Goal: Information Seeking & Learning: Check status

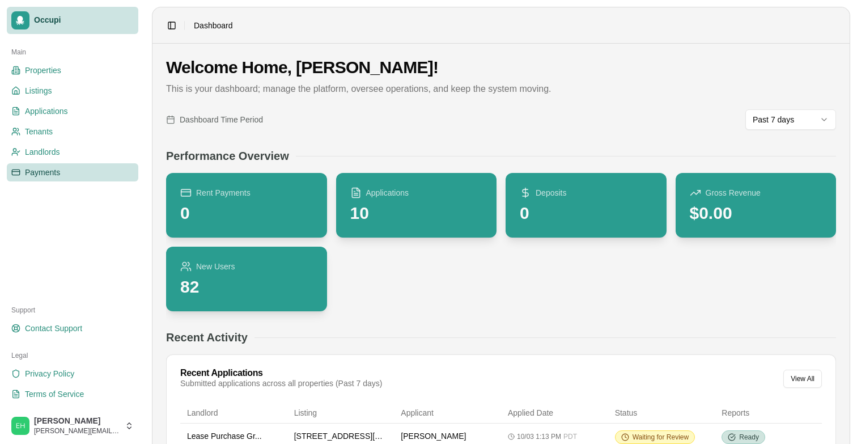
click at [41, 178] on span "Payments" at bounding box center [42, 172] width 35 height 11
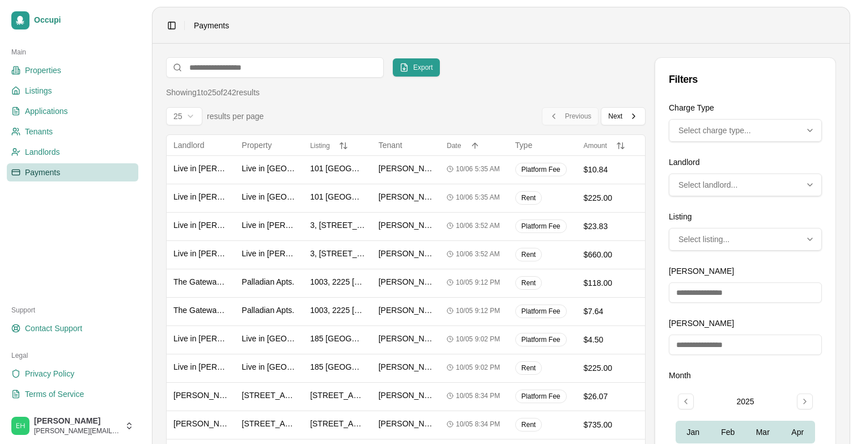
click at [711, 132] on span "Select charge type..." at bounding box center [715, 130] width 73 height 11
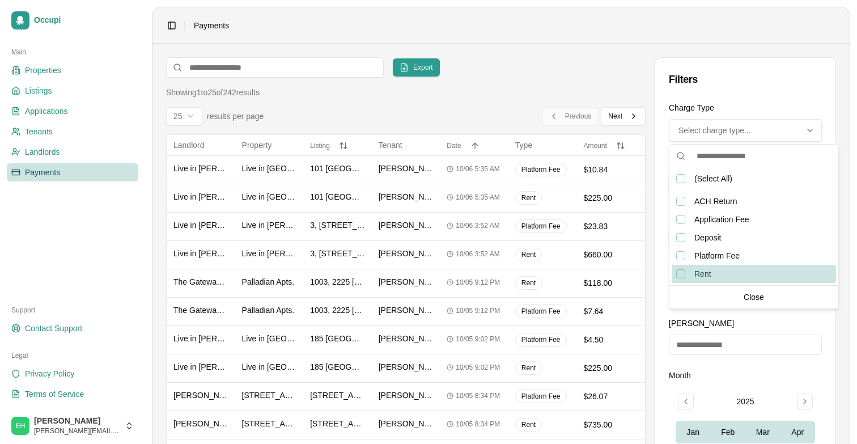
click at [682, 271] on div "Rent, not selected" at bounding box center [681, 273] width 9 height 9
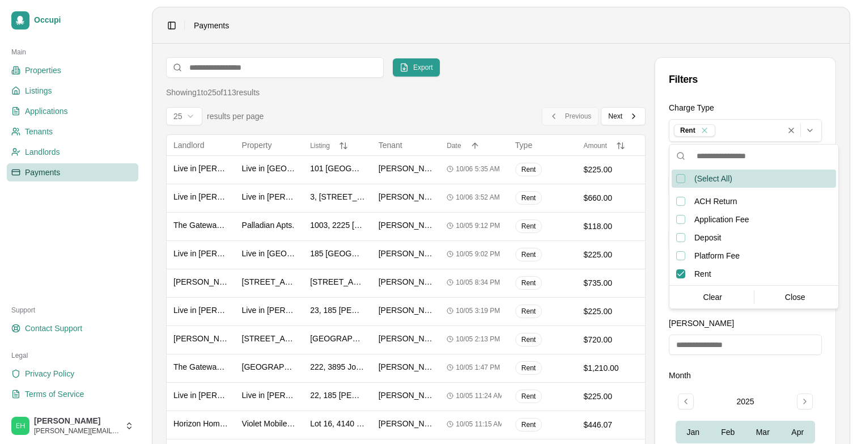
click at [741, 90] on div "Filters" at bounding box center [746, 79] width 180 height 43
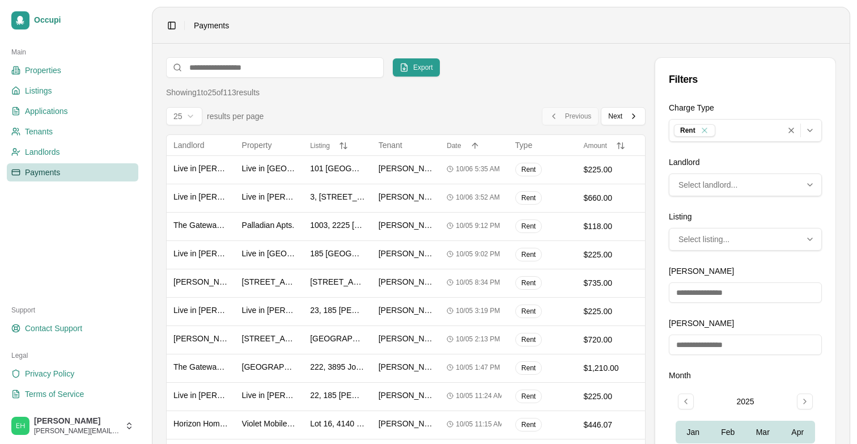
click at [695, 183] on span "Select landlord..." at bounding box center [708, 184] width 59 height 11
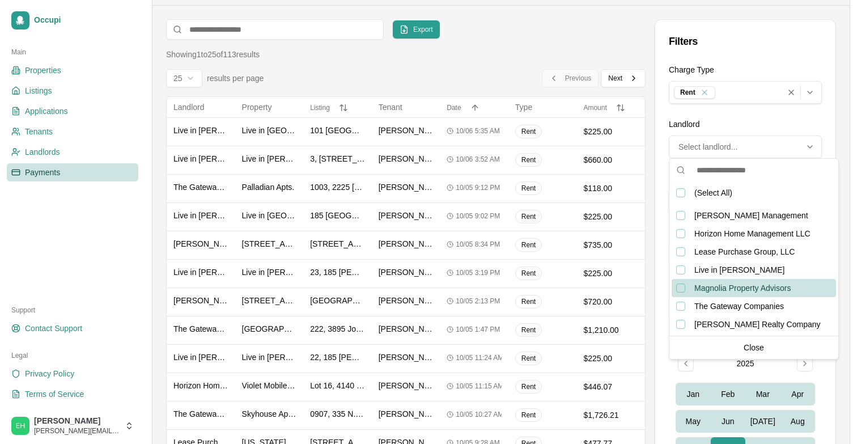
scroll to position [40, 0]
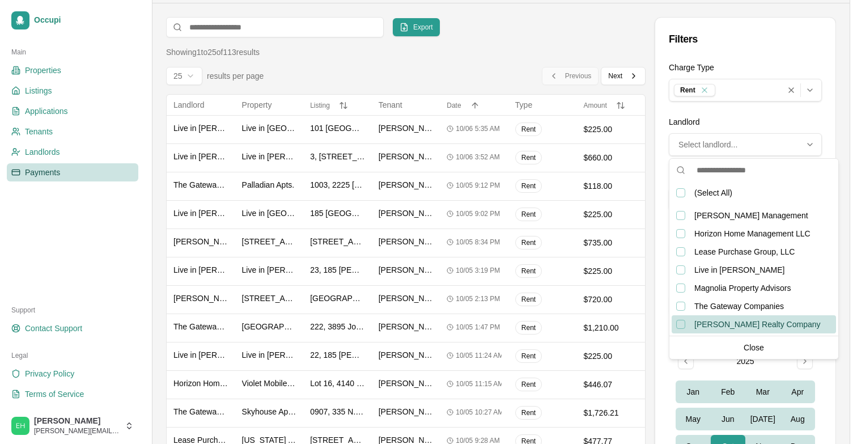
click at [683, 324] on div "Watts Realty Company, not selected" at bounding box center [681, 324] width 9 height 9
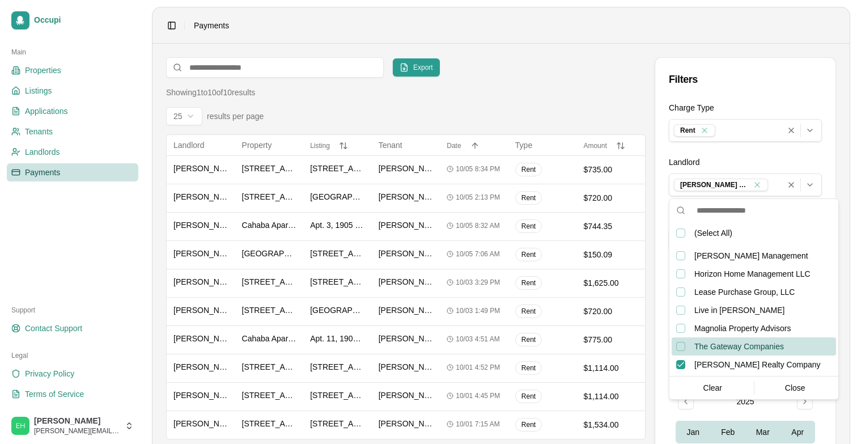
click at [795, 341] on div "The Gateway Companies" at bounding box center [754, 346] width 164 height 18
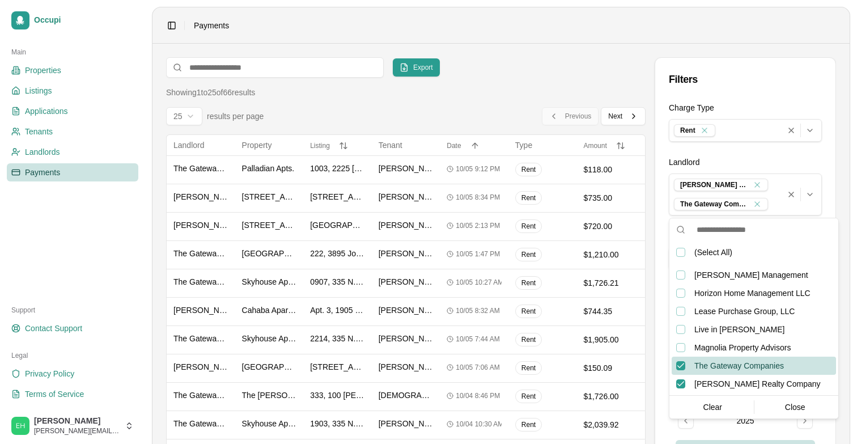
click at [679, 364] on div "The Gateway Companies, selected" at bounding box center [681, 365] width 9 height 9
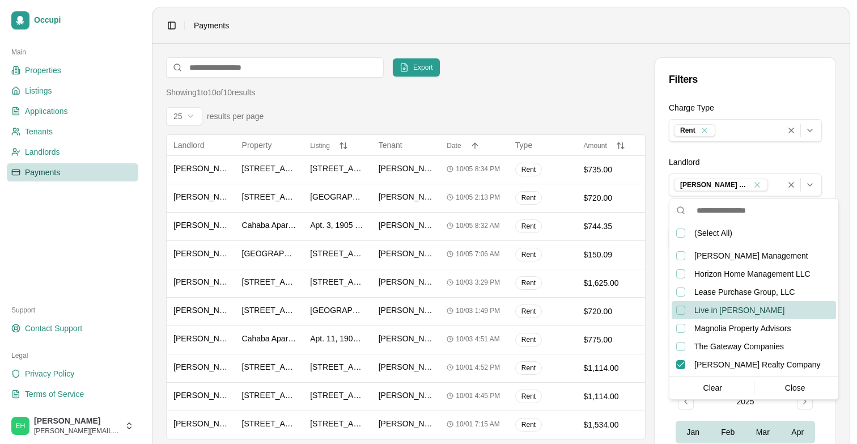
click at [597, 83] on div "Export Filters Showing 1 to 10 of 10 results 25 results per page Landlord Landl…" at bounding box center [406, 342] width 480 height 571
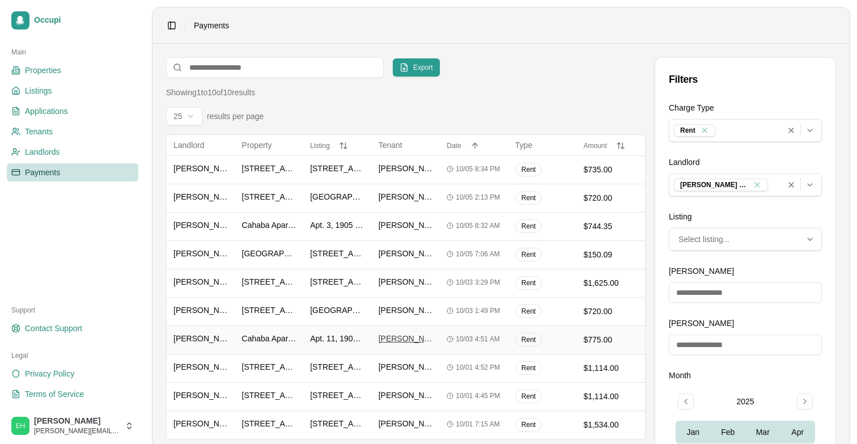
click at [394, 338] on span "[PERSON_NAME]" at bounding box center [406, 338] width 55 height 11
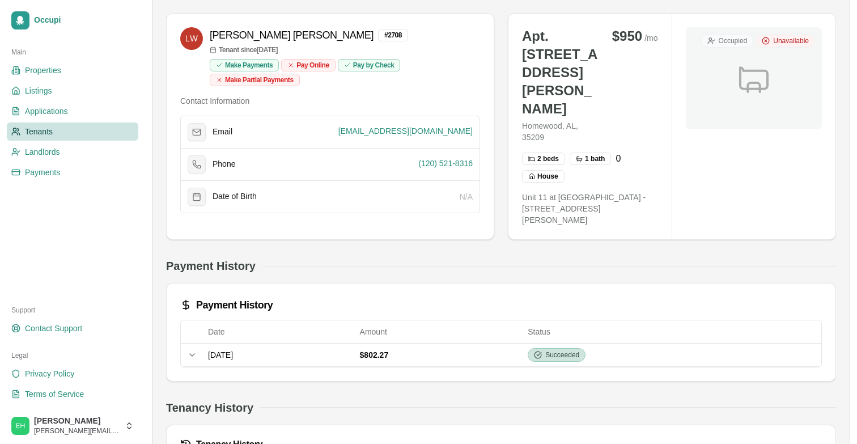
scroll to position [103, 0]
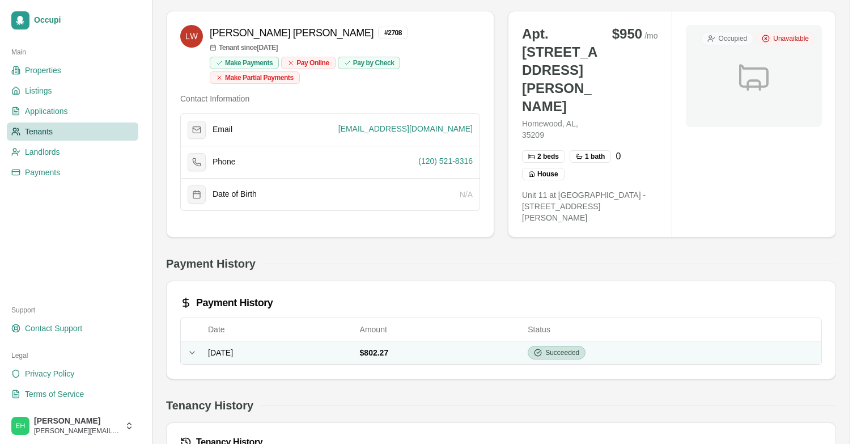
click at [291, 362] on td "[DATE]" at bounding box center [280, 352] width 152 height 23
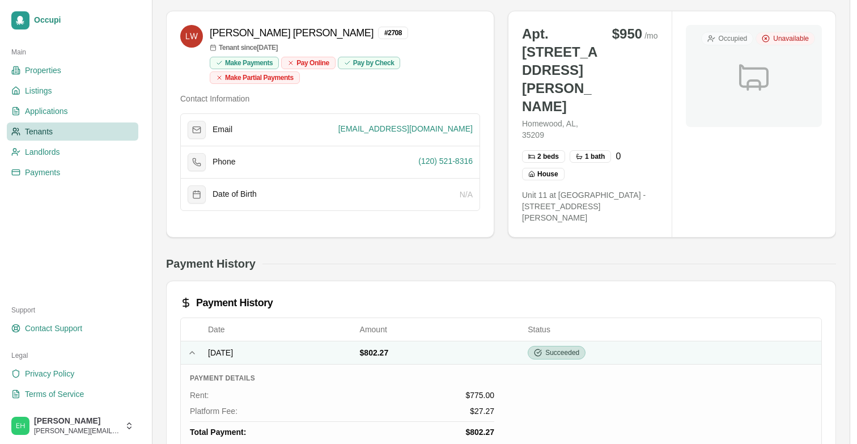
click at [288, 356] on td "[DATE]" at bounding box center [280, 352] width 152 height 23
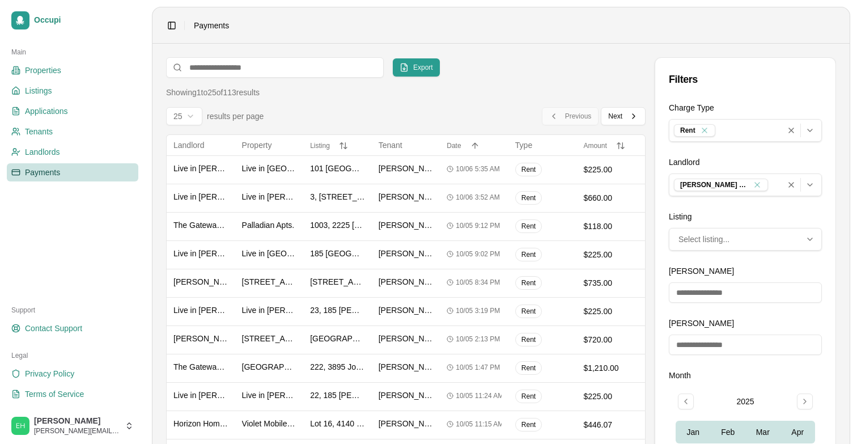
click at [738, 88] on div "Filters" at bounding box center [746, 79] width 180 height 43
click at [795, 187] on icon "Clear all 1 selected options" at bounding box center [791, 184] width 9 height 9
click at [813, 187] on icon "Multi-select: 0 of 7 options selected. Select landlord..." at bounding box center [810, 184] width 9 height 9
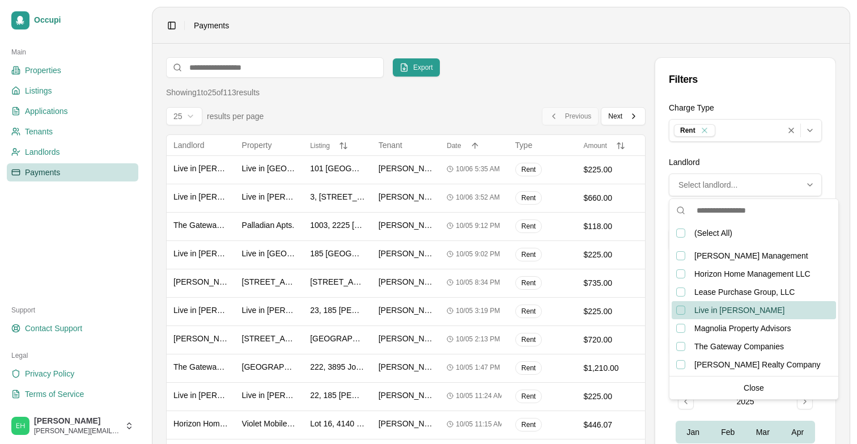
scroll to position [1, 0]
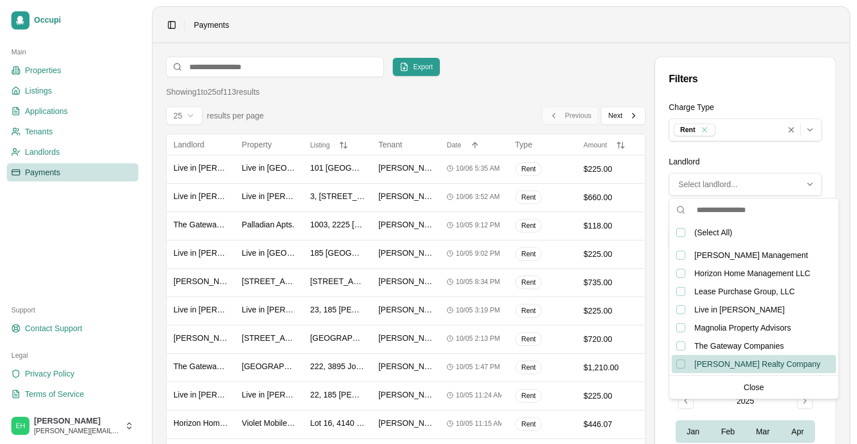
click at [682, 362] on div "Watts Realty Company, not selected" at bounding box center [681, 364] width 9 height 9
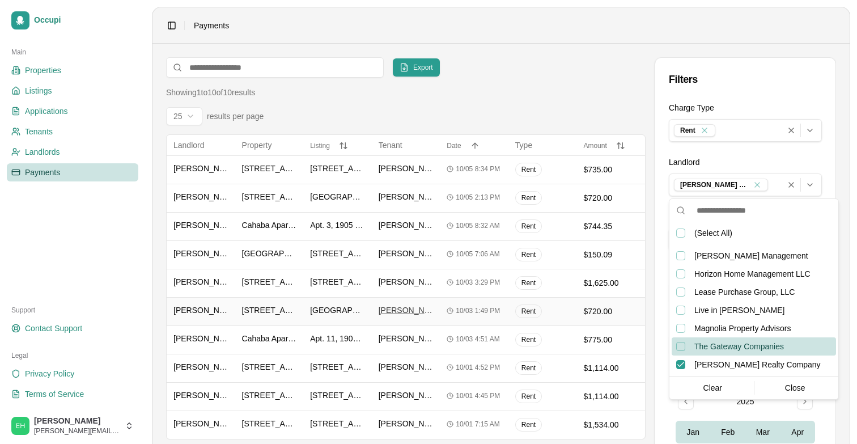
click at [403, 305] on span "[PERSON_NAME]" at bounding box center [406, 310] width 55 height 11
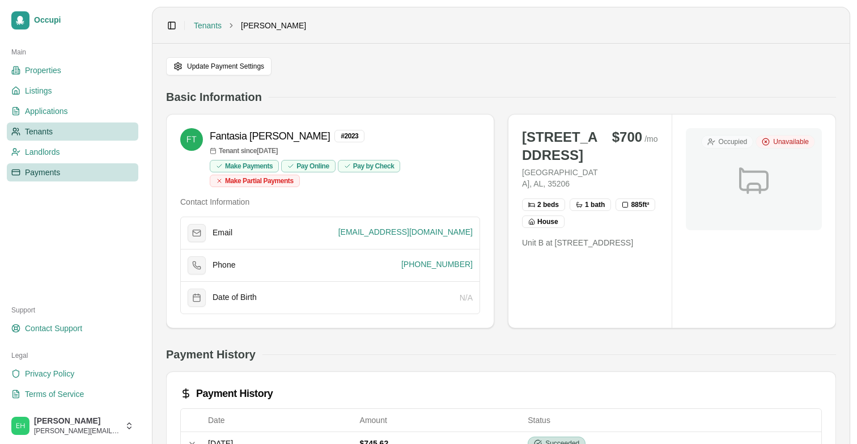
click at [47, 170] on span "Payments" at bounding box center [42, 172] width 35 height 11
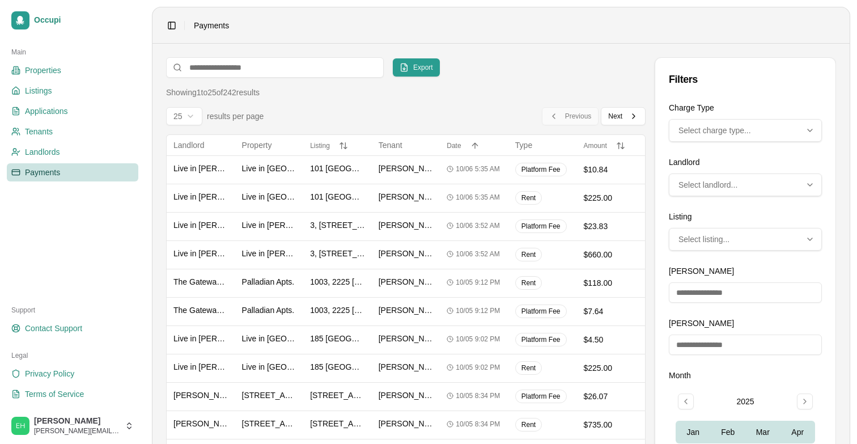
click at [737, 133] on span "Select charge type..." at bounding box center [715, 130] width 73 height 11
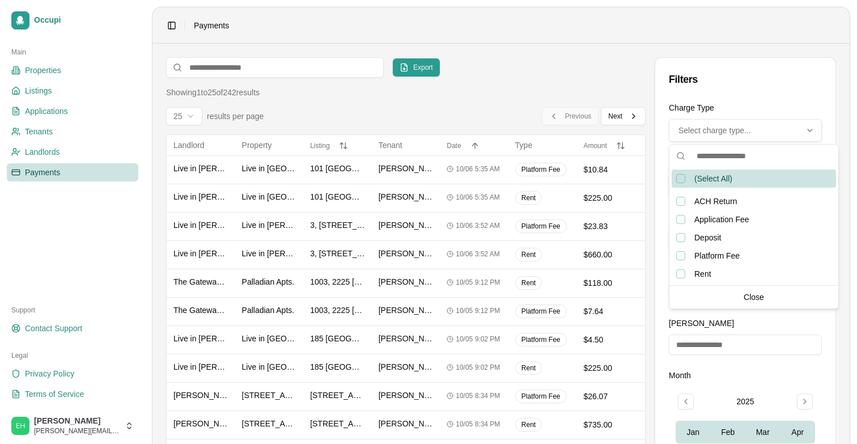
click at [728, 131] on span "Select charge type..." at bounding box center [715, 130] width 73 height 11
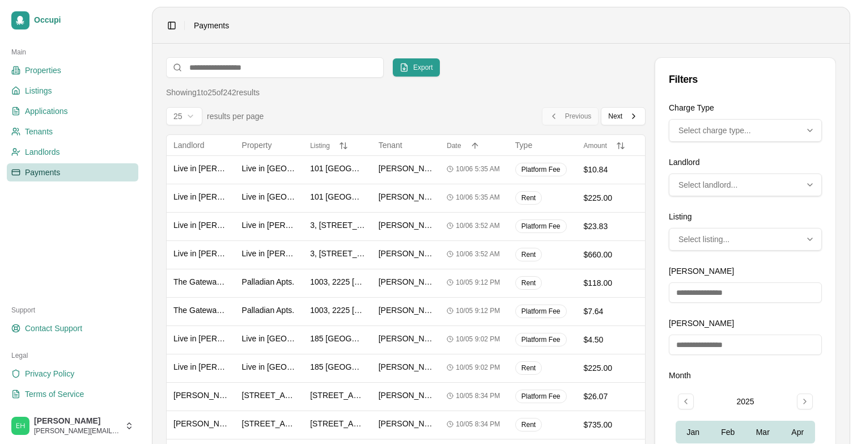
click at [717, 176] on button "Select landlord..." at bounding box center [745, 185] width 153 height 23
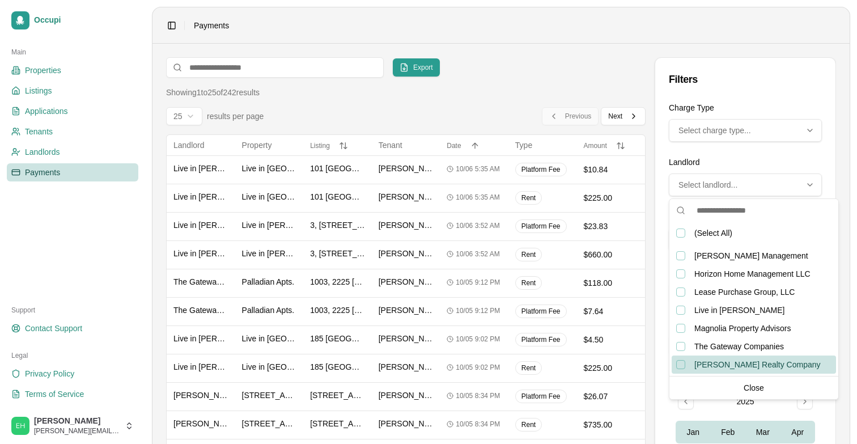
click at [686, 364] on div "[PERSON_NAME] Realty Company" at bounding box center [754, 365] width 164 height 18
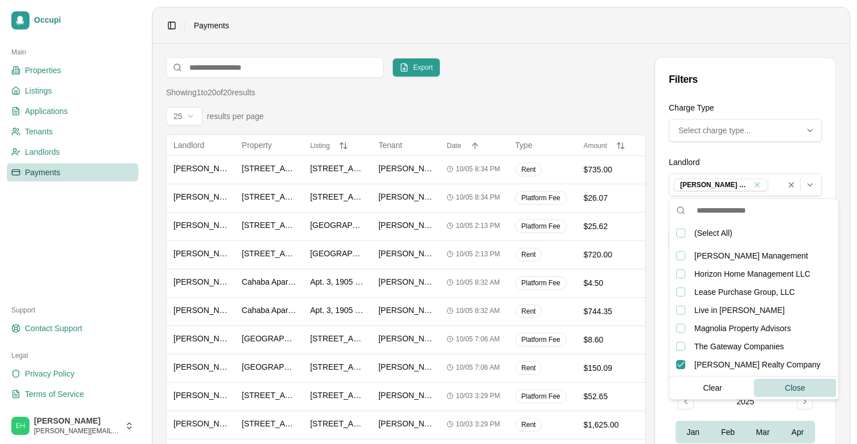
click at [784, 383] on div "Close" at bounding box center [796, 388] width 82 height 18
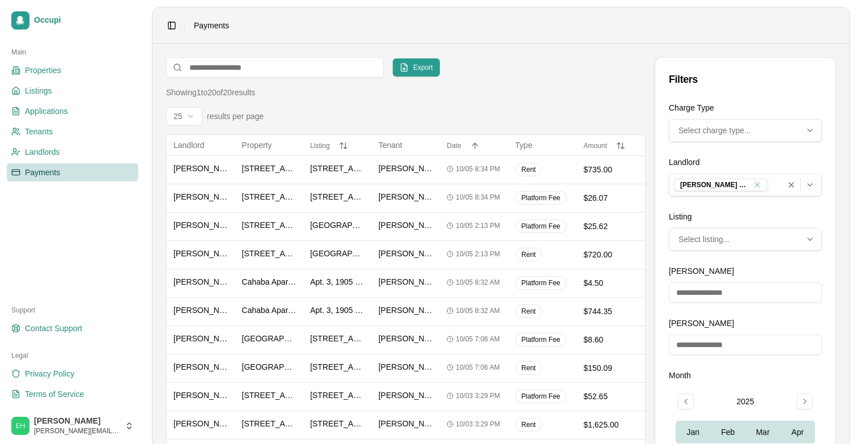
click at [741, 121] on button "Select charge type..." at bounding box center [745, 130] width 153 height 23
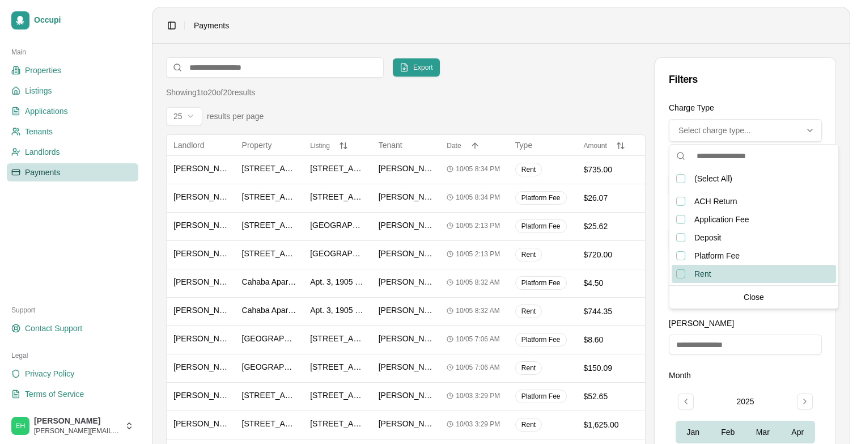
click at [679, 271] on div "Rent, not selected" at bounding box center [681, 273] width 9 height 9
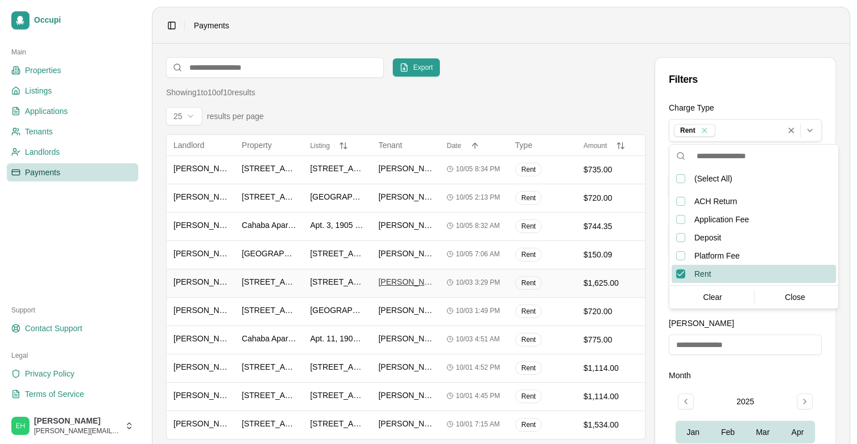
click at [405, 281] on span "[PERSON_NAME]" at bounding box center [406, 281] width 55 height 11
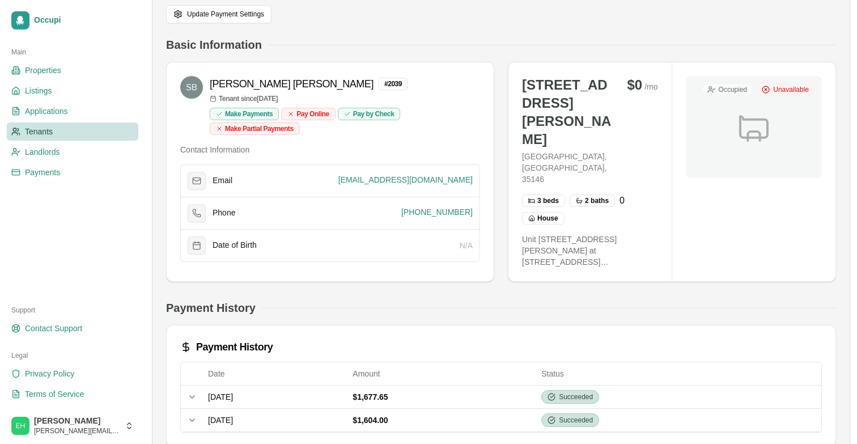
scroll to position [58, 0]
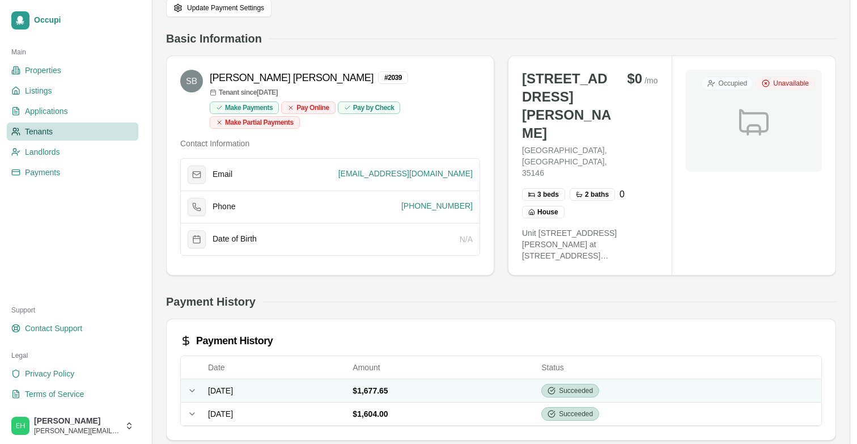
click at [348, 384] on td "[DATE]" at bounding box center [276, 390] width 145 height 23
click at [370, 319] on div "Payment History" at bounding box center [501, 337] width 669 height 36
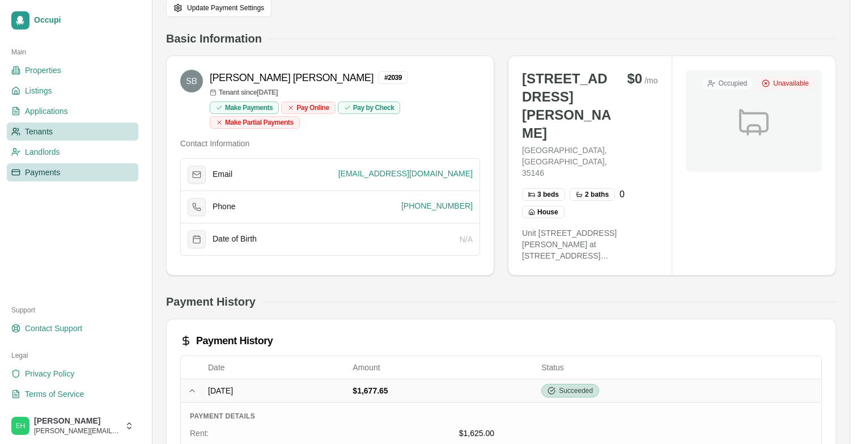
click at [32, 175] on span "Payments" at bounding box center [42, 172] width 35 height 11
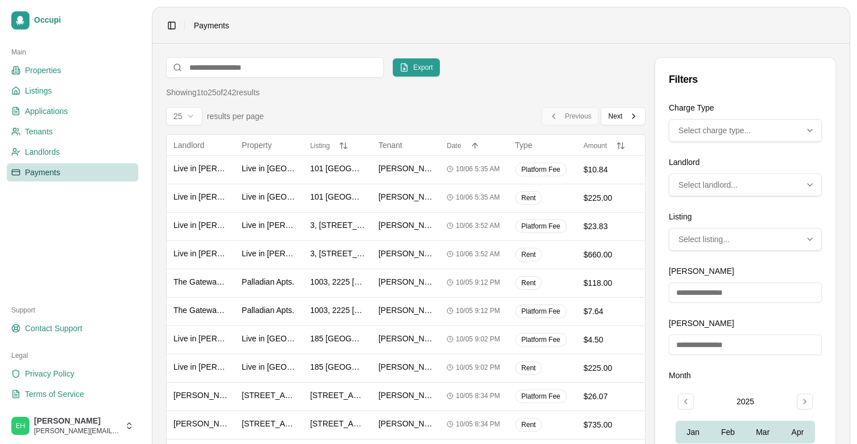
click at [776, 127] on div "Select charge type..." at bounding box center [745, 130] width 147 height 11
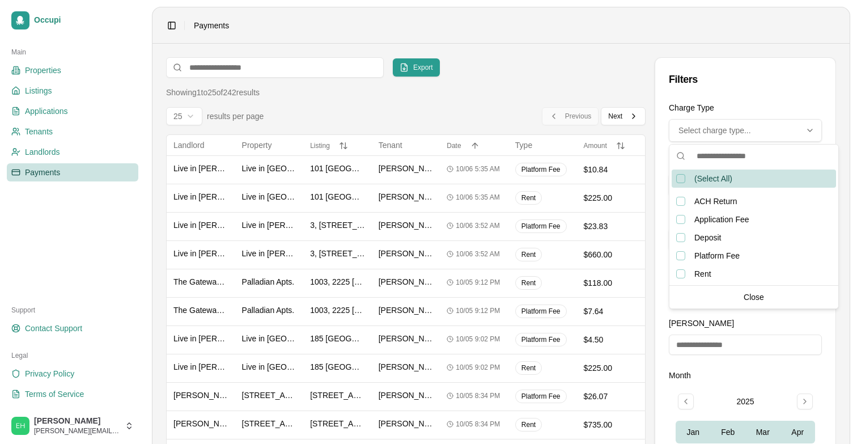
click at [755, 126] on div "Select charge type..." at bounding box center [745, 130] width 147 height 11
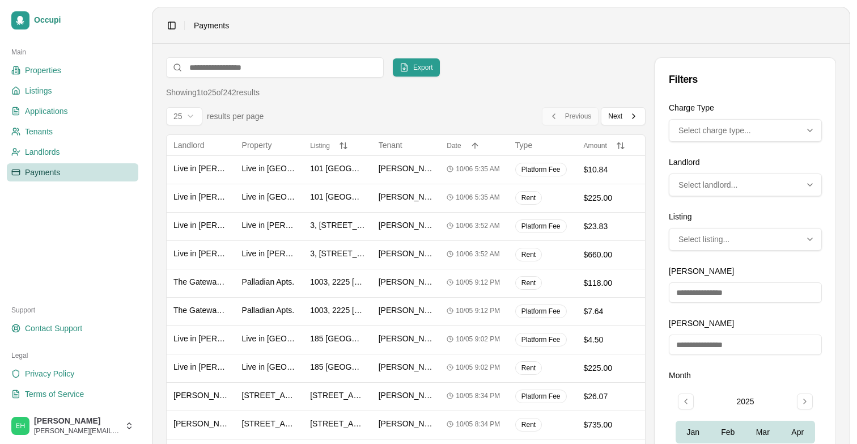
click at [728, 176] on button "Select landlord..." at bounding box center [745, 185] width 153 height 23
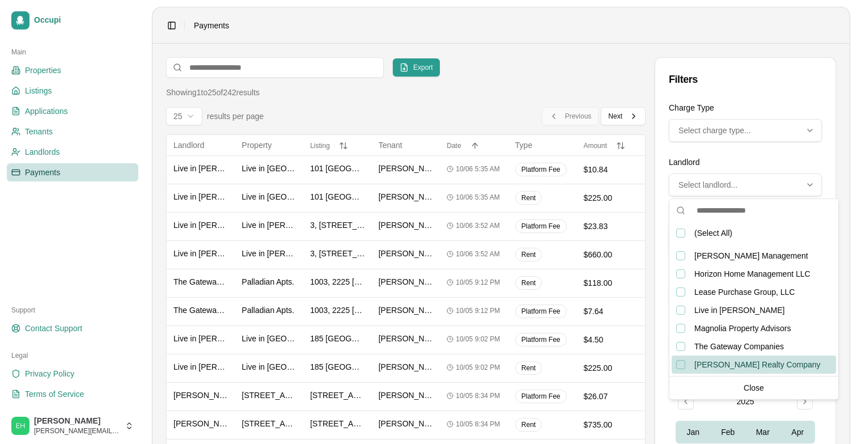
click at [679, 366] on div "Watts Realty Company, not selected" at bounding box center [681, 364] width 9 height 9
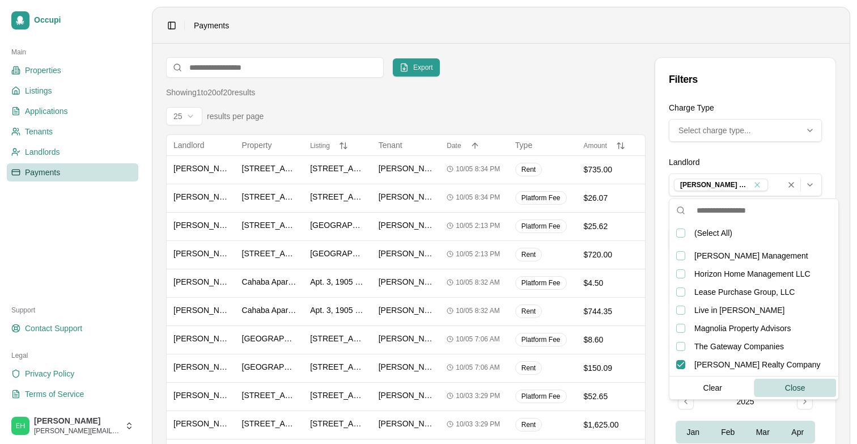
click at [782, 386] on div "Close" at bounding box center [796, 388] width 82 height 18
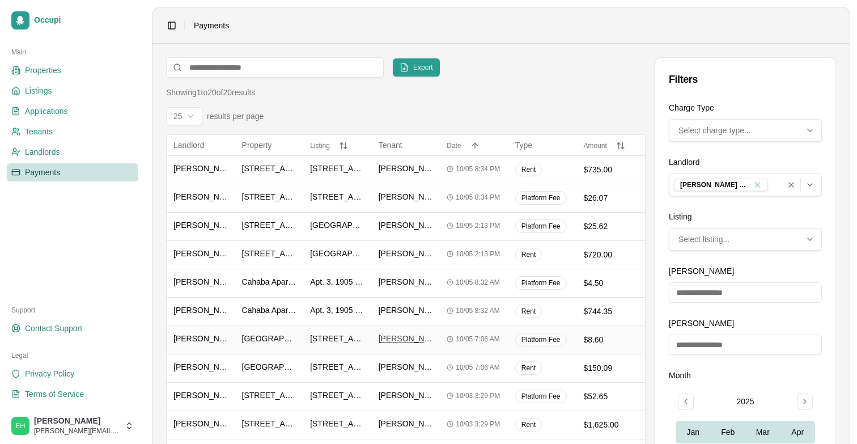
click at [407, 339] on span "[PERSON_NAME]" at bounding box center [406, 338] width 55 height 11
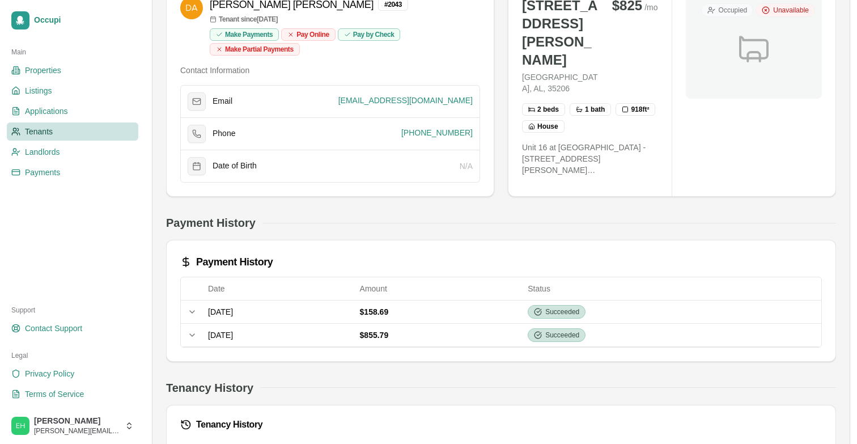
scroll to position [132, 0]
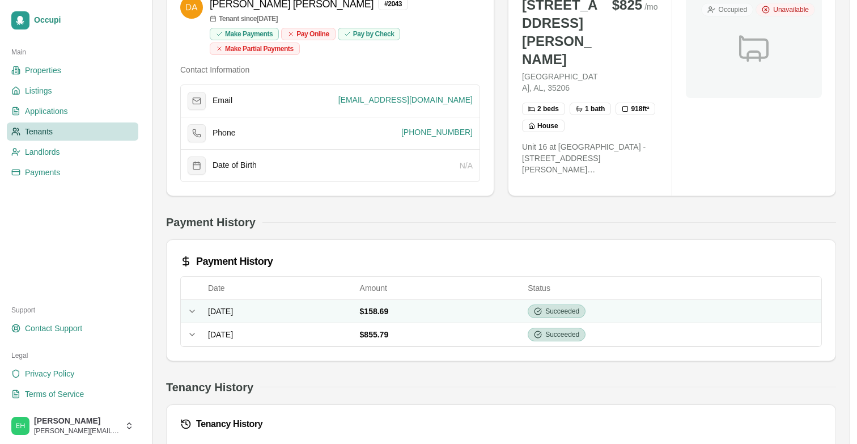
click at [356, 322] on td "[DATE]" at bounding box center [280, 310] width 152 height 23
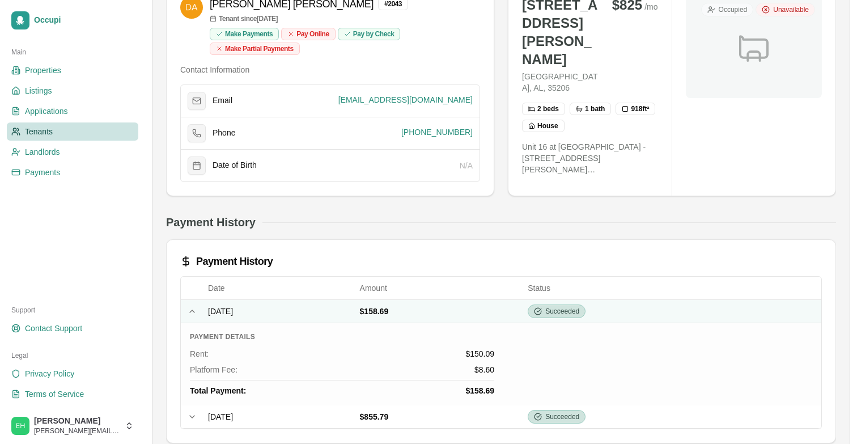
click at [356, 322] on td "[DATE]" at bounding box center [280, 310] width 152 height 23
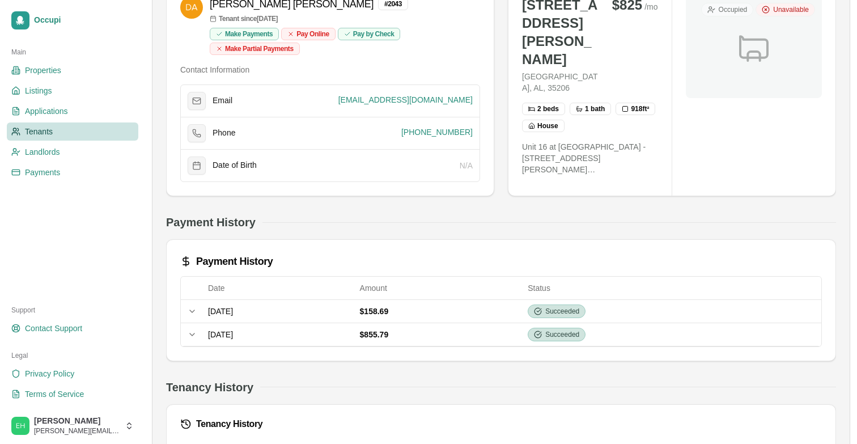
click at [58, 134] on link "Tenants" at bounding box center [73, 131] width 132 height 18
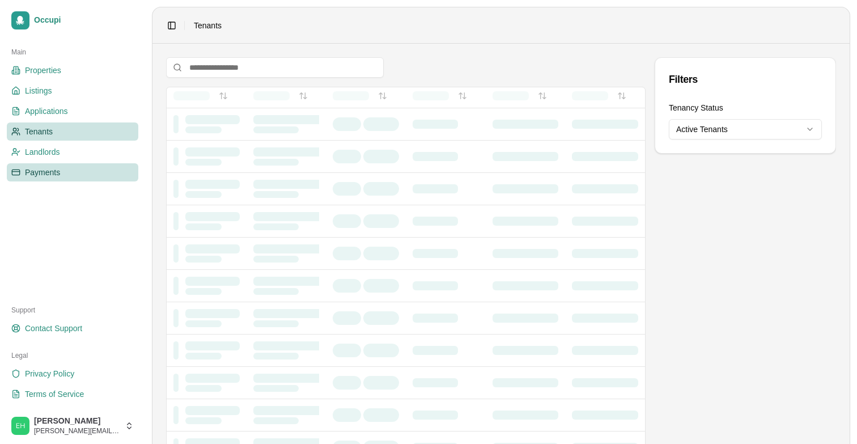
click at [19, 178] on link "Payments" at bounding box center [73, 172] width 132 height 18
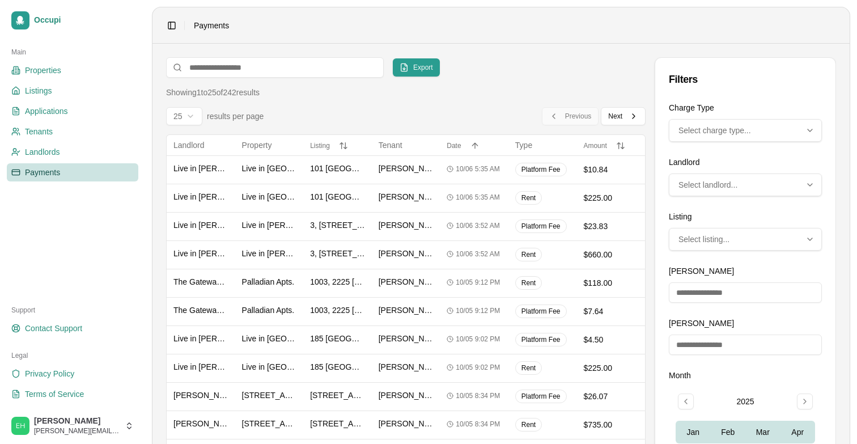
click at [744, 192] on button "Select landlord..." at bounding box center [745, 185] width 153 height 23
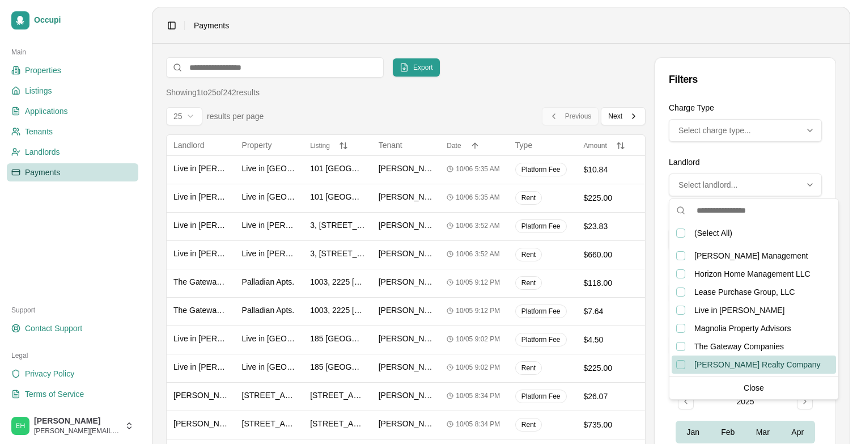
click at [680, 367] on div "Watts Realty Company, not selected" at bounding box center [681, 364] width 9 height 9
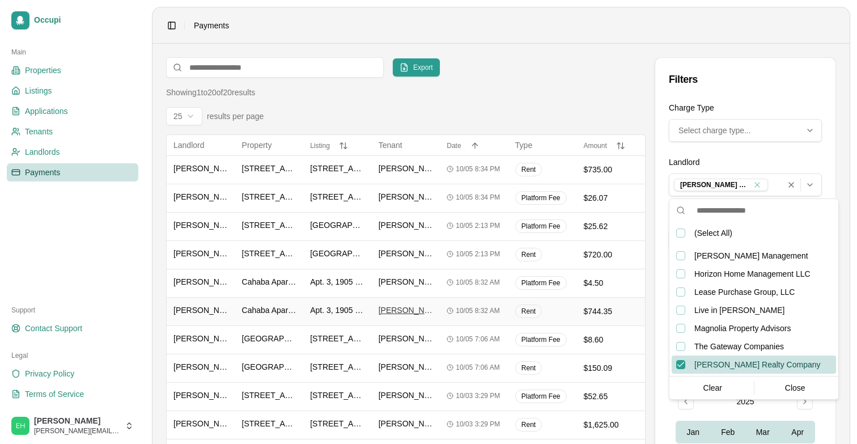
click at [400, 305] on span "[PERSON_NAME]" at bounding box center [406, 310] width 55 height 11
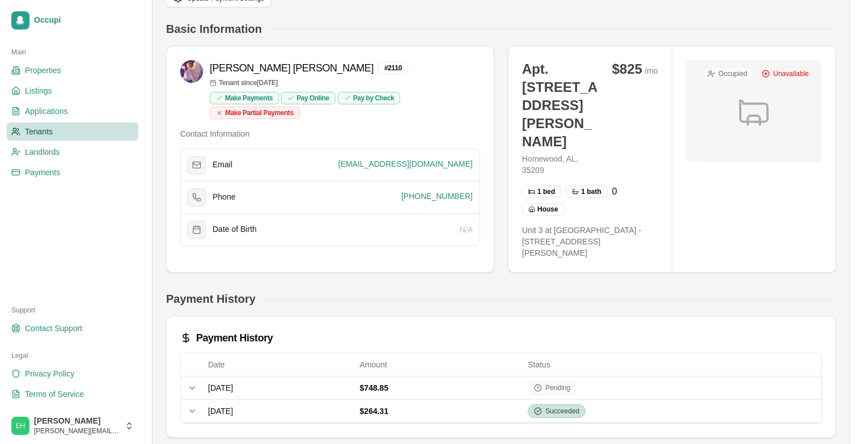
scroll to position [88, 0]
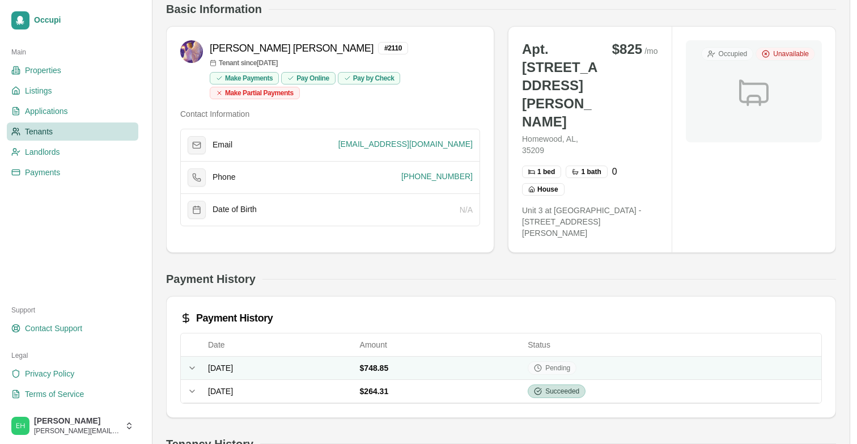
click at [356, 361] on td "[DATE]" at bounding box center [280, 367] width 152 height 23
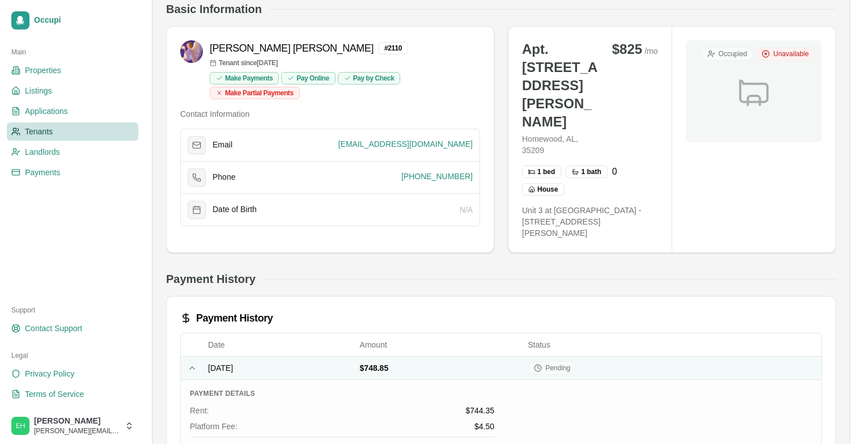
click at [356, 361] on td "[DATE]" at bounding box center [280, 367] width 152 height 23
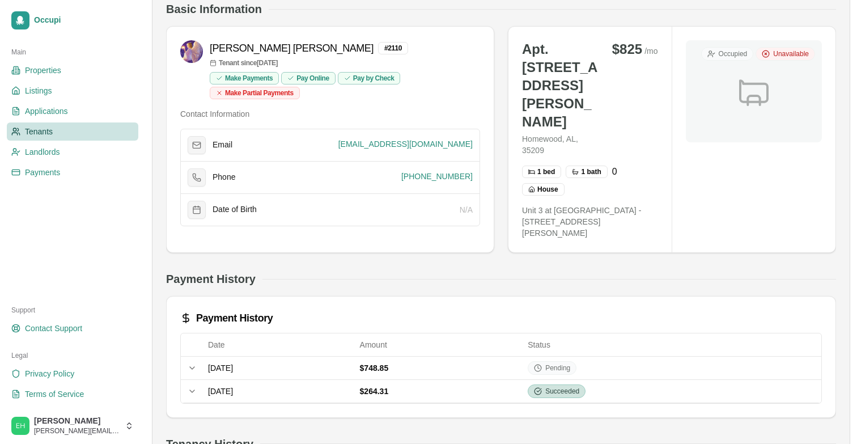
click at [50, 128] on span "Tenants" at bounding box center [39, 131] width 28 height 11
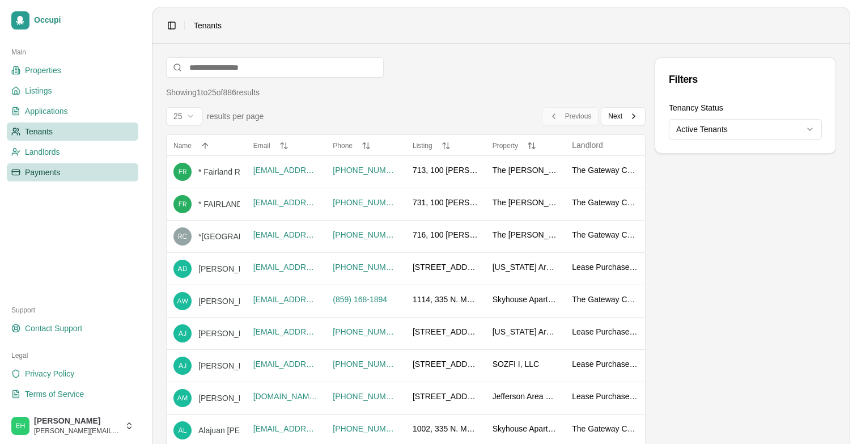
click at [50, 164] on link "Payments" at bounding box center [73, 172] width 132 height 18
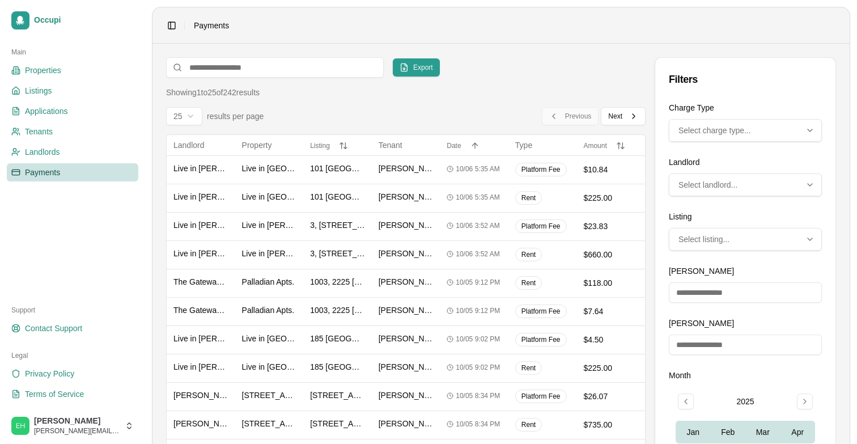
click at [760, 129] on div "Select charge type..." at bounding box center [745, 130] width 147 height 11
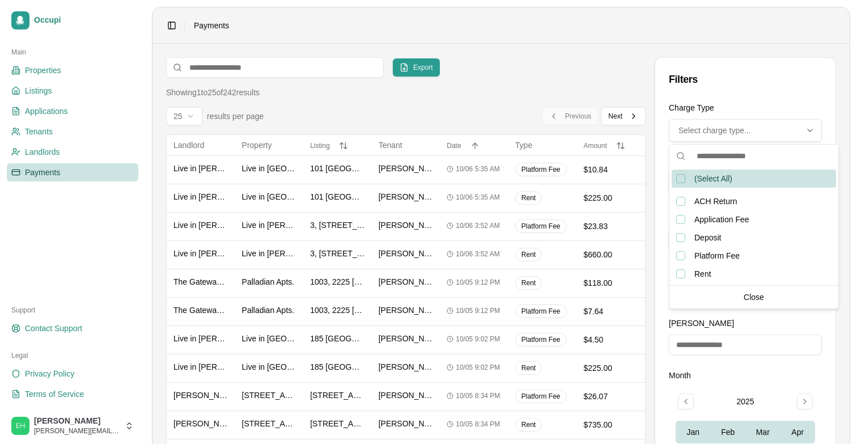
click at [760, 129] on div "Select charge type..." at bounding box center [745, 130] width 147 height 11
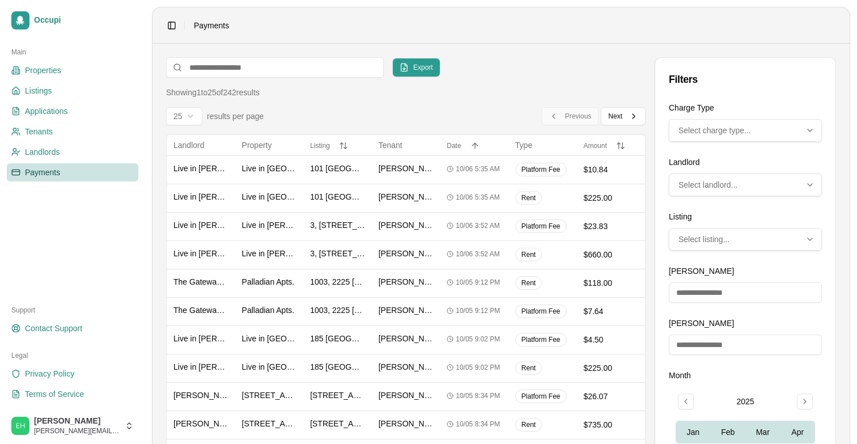
click at [740, 183] on div "Select landlord..." at bounding box center [745, 184] width 147 height 11
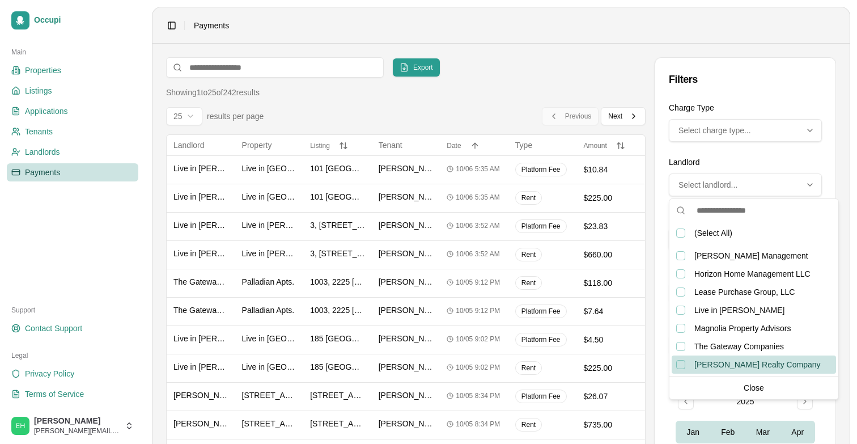
click at [679, 369] on div "[PERSON_NAME] Realty Company" at bounding box center [754, 365] width 164 height 18
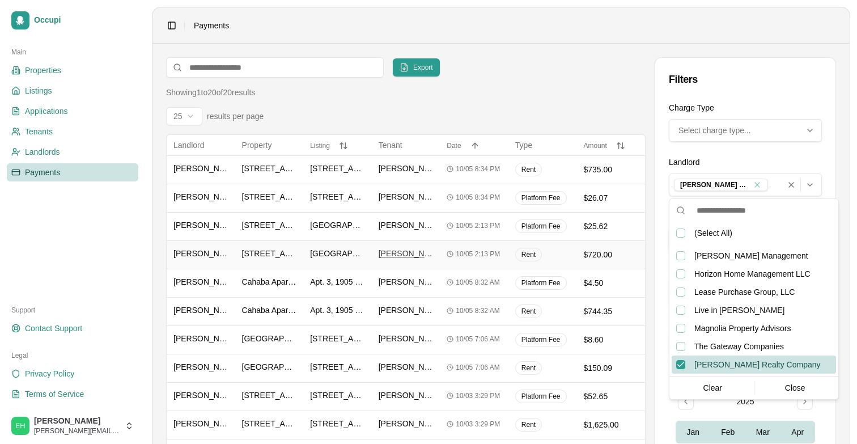
click at [405, 252] on span "[PERSON_NAME]" at bounding box center [406, 253] width 55 height 11
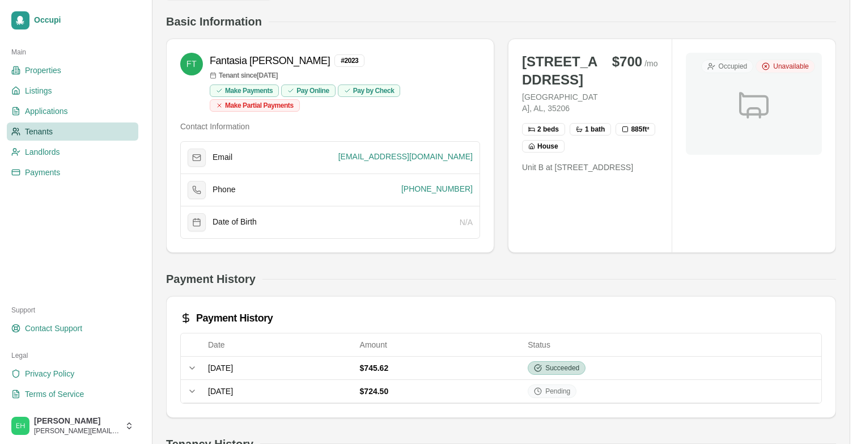
scroll to position [77, 0]
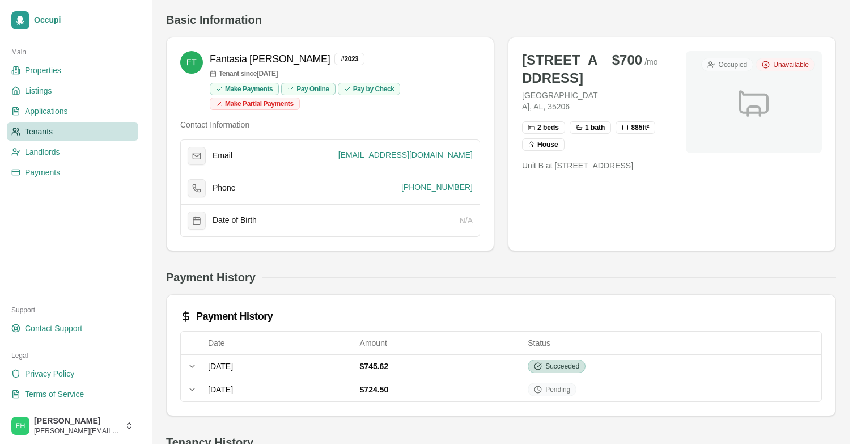
click at [350, 273] on div "Payment History" at bounding box center [501, 277] width 670 height 16
click at [56, 168] on span "Payments" at bounding box center [42, 172] width 35 height 11
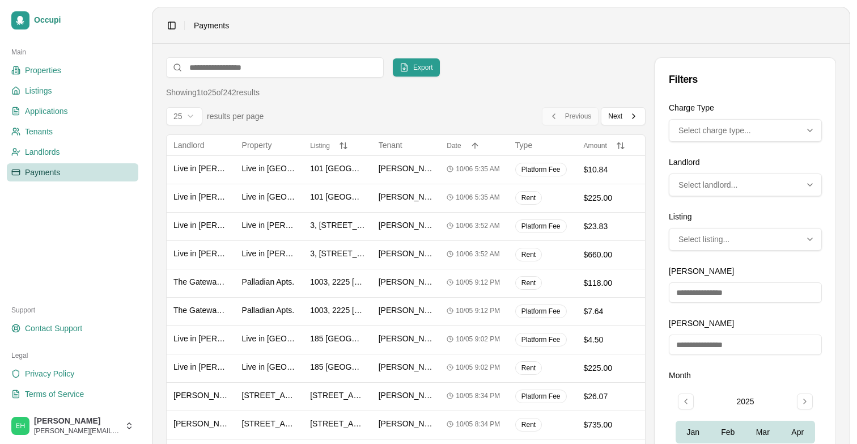
click at [725, 184] on span "Select landlord..." at bounding box center [708, 184] width 59 height 11
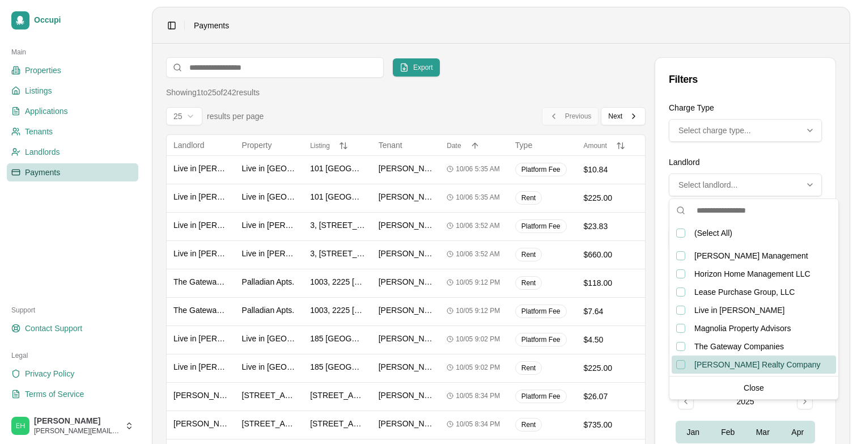
click at [679, 361] on div "Watts Realty Company, not selected" at bounding box center [681, 364] width 9 height 9
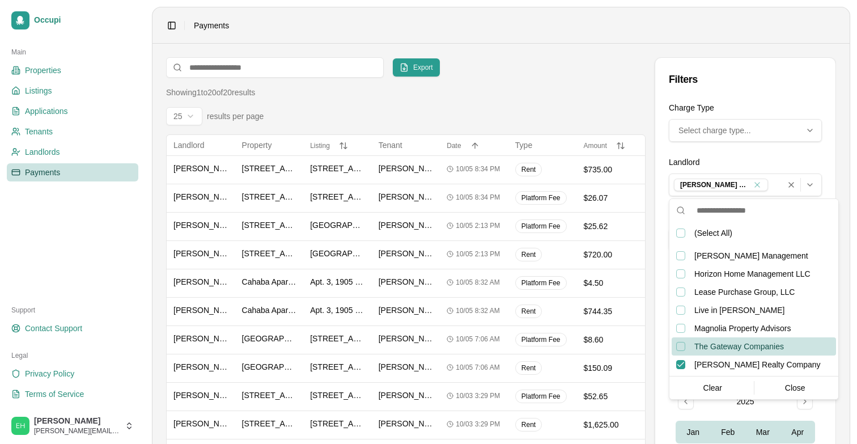
click at [524, 90] on div "Showing 1 to 20 of 20 results" at bounding box center [406, 92] width 480 height 11
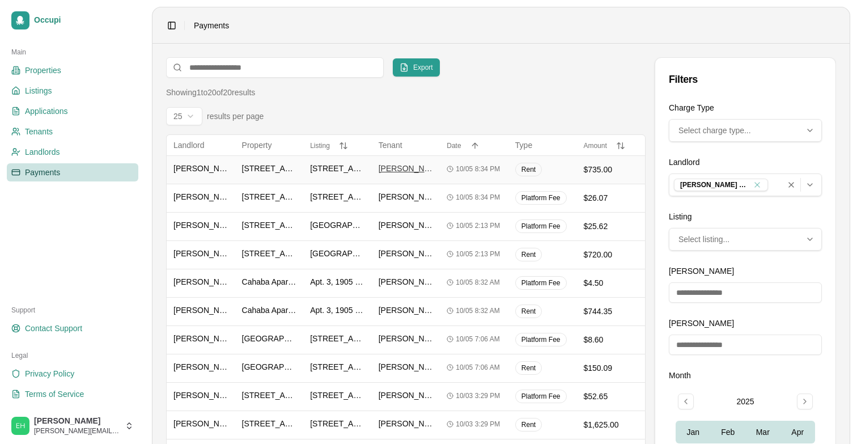
click at [405, 167] on span "[PERSON_NAME]" at bounding box center [406, 168] width 55 height 11
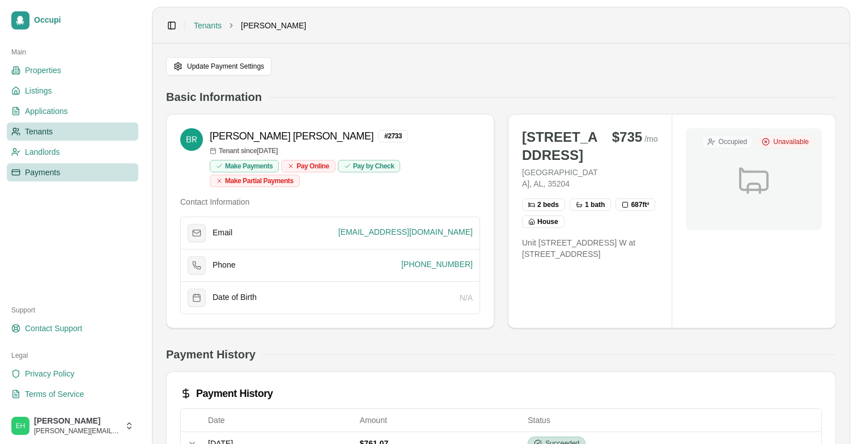
click at [52, 172] on span "Payments" at bounding box center [42, 172] width 35 height 11
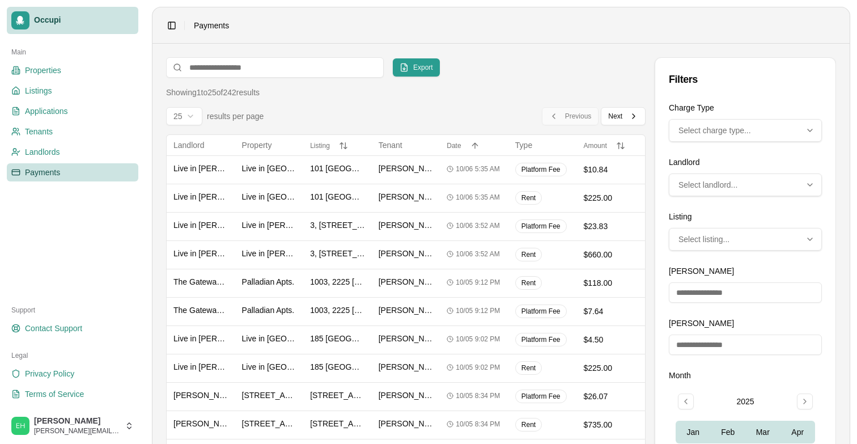
click at [55, 24] on span "Occupi" at bounding box center [84, 20] width 100 height 10
